Goal: Task Accomplishment & Management: Manage account settings

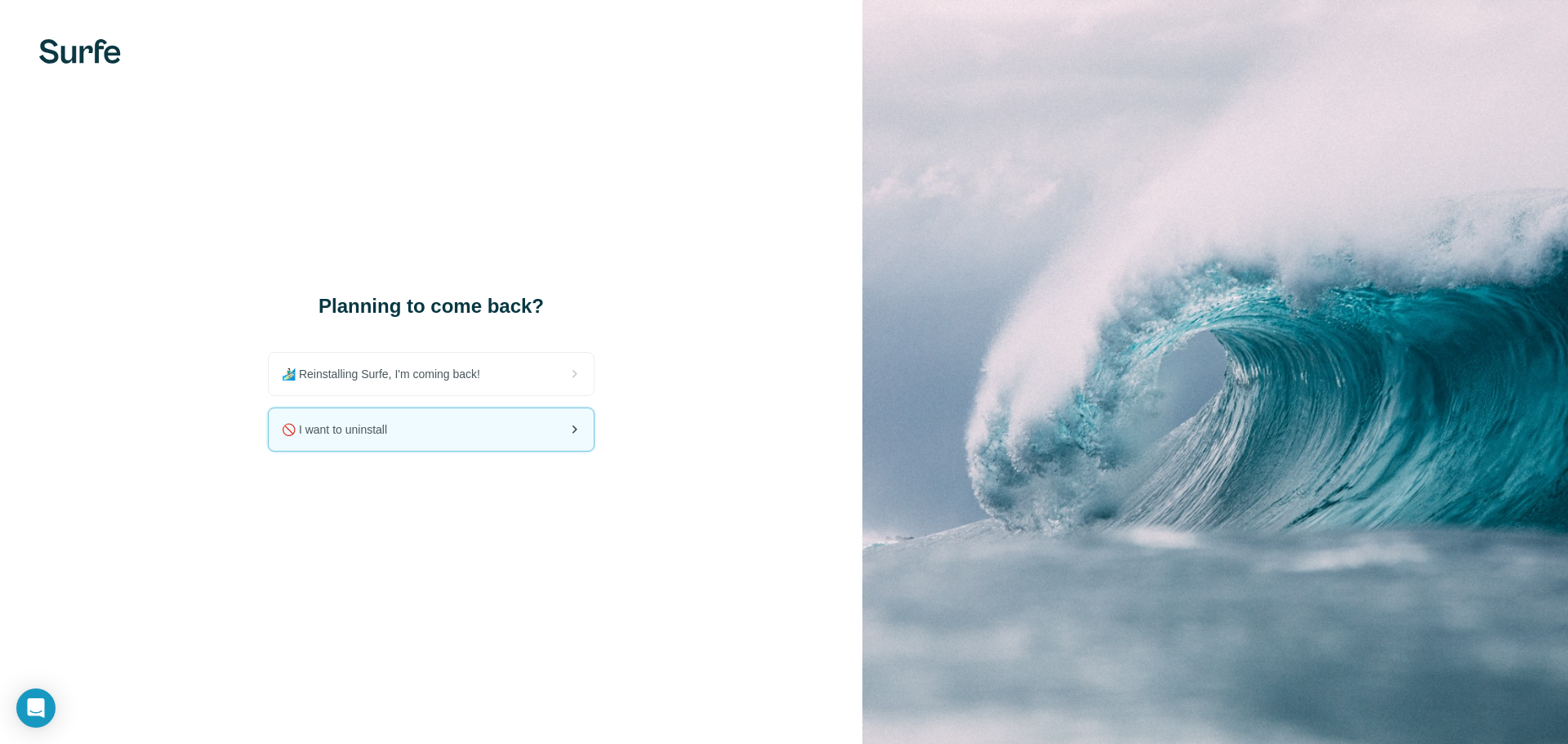
click at [421, 426] on div "🚫 I want to uninstall" at bounding box center [431, 430] width 325 height 42
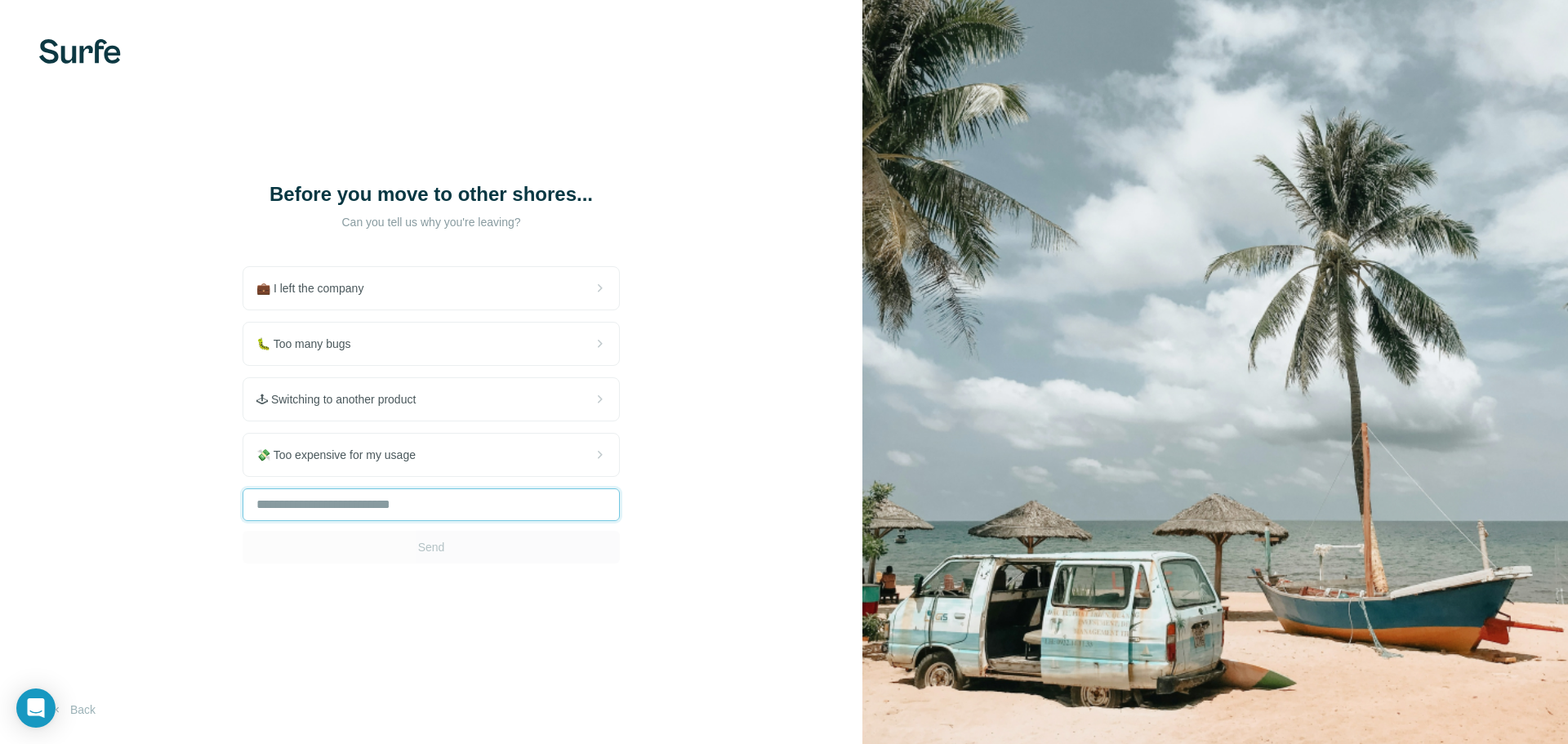
click at [419, 498] on input "text" at bounding box center [430, 505] width 378 height 33
type input "**********"
click at [398, 535] on button "Send" at bounding box center [430, 547] width 378 height 33
